Goal: Navigation & Orientation: Find specific page/section

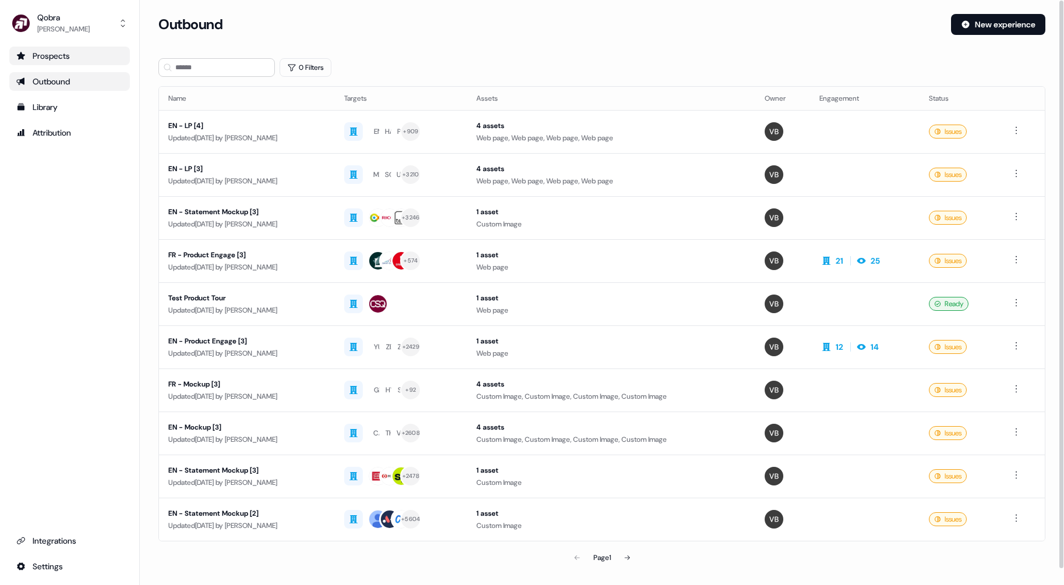
click at [72, 58] on div "Prospects" at bounding box center [69, 56] width 107 height 12
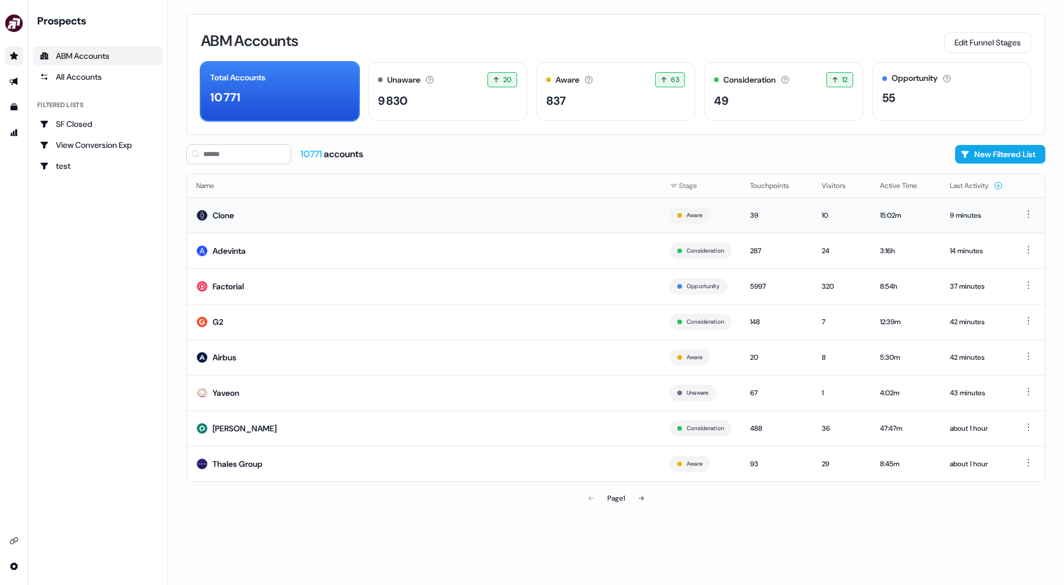
click at [327, 207] on td "Clone" at bounding box center [423, 215] width 473 height 36
click at [285, 328] on td "G2" at bounding box center [423, 322] width 473 height 36
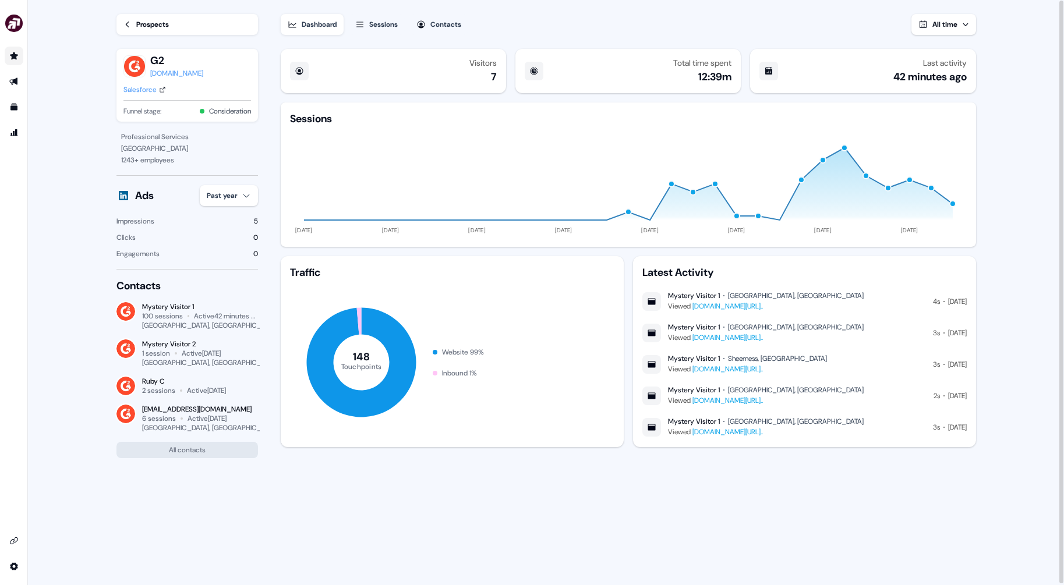
scroll to position [1, 0]
click at [132, 20] on link "Prospects" at bounding box center [186, 23] width 141 height 21
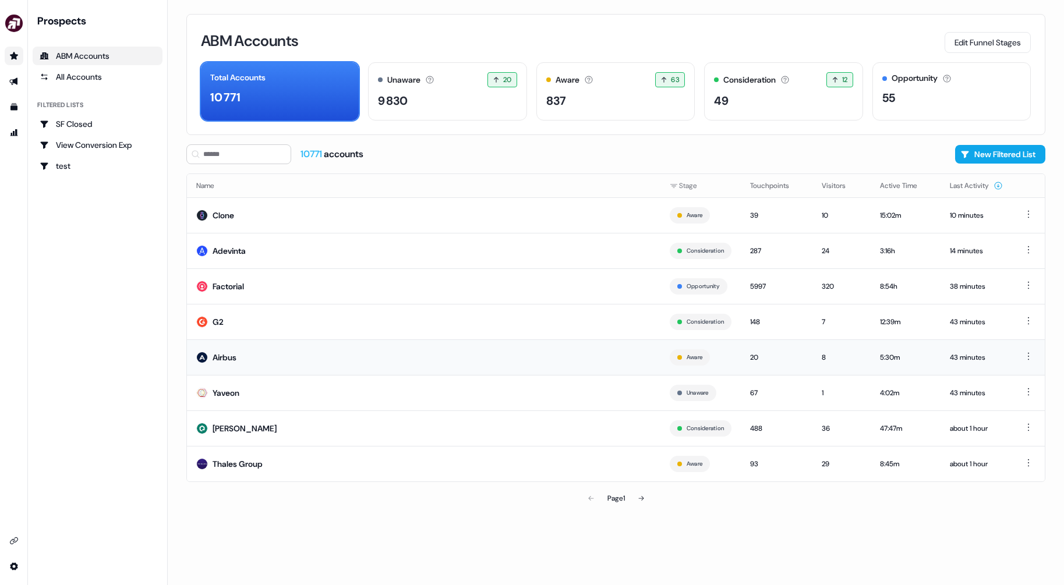
click at [282, 343] on td "Airbus" at bounding box center [423, 357] width 473 height 36
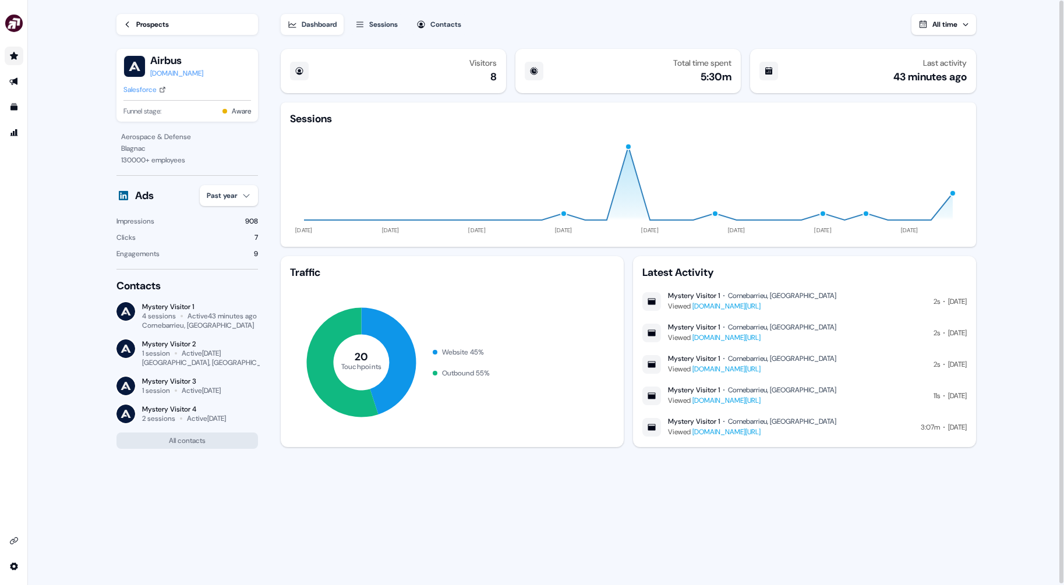
click at [137, 19] on div "Prospects" at bounding box center [152, 25] width 33 height 12
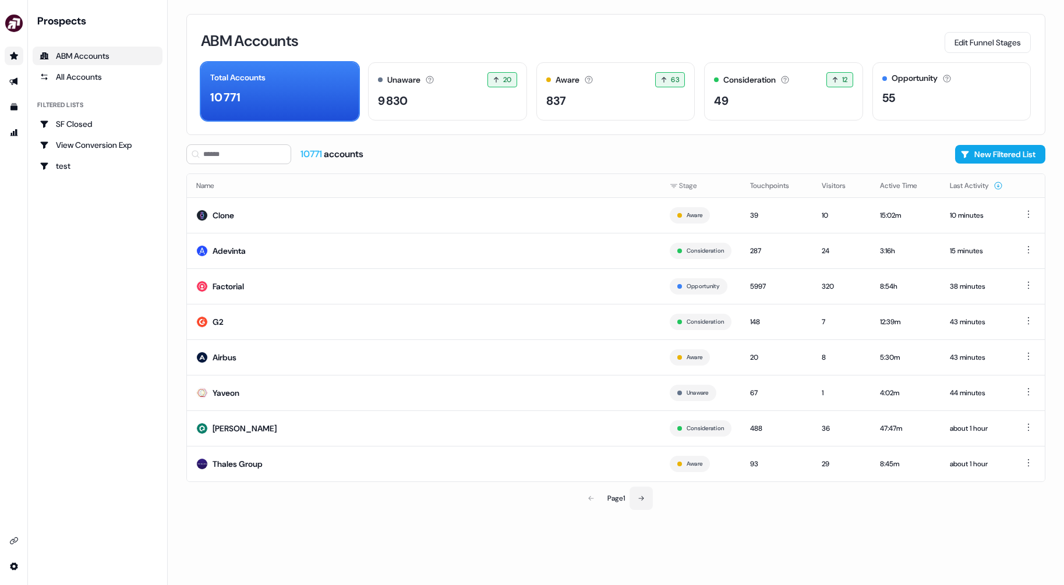
click at [638, 505] on button at bounding box center [640, 498] width 23 height 23
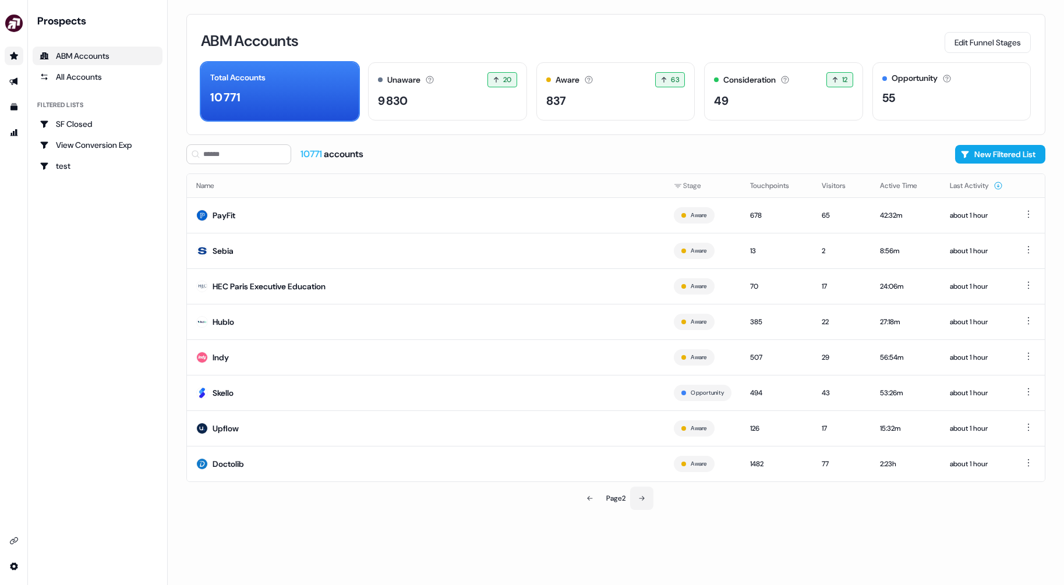
click at [640, 503] on button at bounding box center [641, 498] width 23 height 23
